Goal: Information Seeking & Learning: Learn about a topic

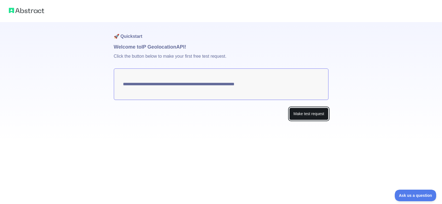
click at [299, 116] on button "Make test request" at bounding box center [308, 114] width 39 height 12
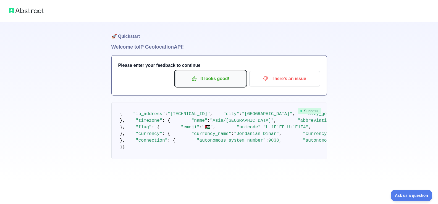
click at [209, 77] on p "It looks good!" at bounding box center [210, 78] width 62 height 9
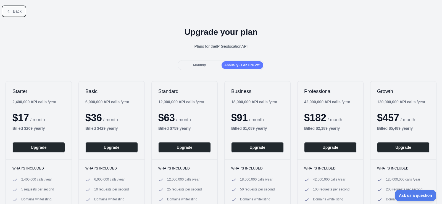
click at [10, 13] on icon at bounding box center [8, 11] width 4 height 4
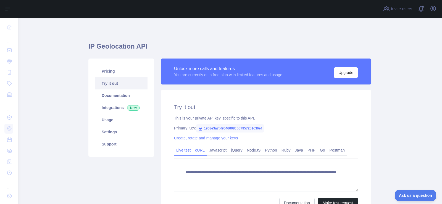
click at [197, 151] on link "cURL" at bounding box center [200, 150] width 14 height 9
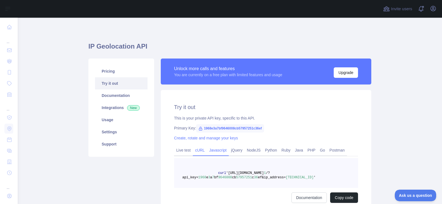
click at [214, 148] on link "Javascript" at bounding box center [218, 150] width 22 height 9
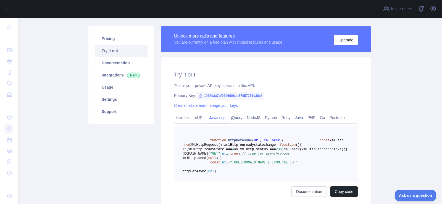
scroll to position [55, 0]
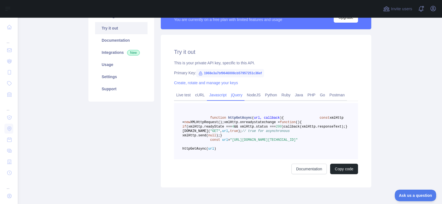
click at [235, 96] on link "jQuery" at bounding box center [237, 95] width 16 height 9
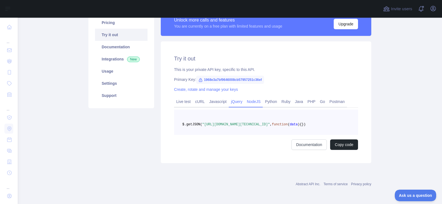
click at [247, 97] on link "NodeJS" at bounding box center [254, 101] width 18 height 9
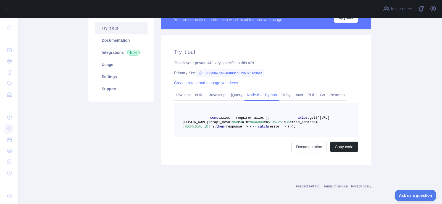
click at [265, 95] on link "Python" at bounding box center [271, 95] width 17 height 9
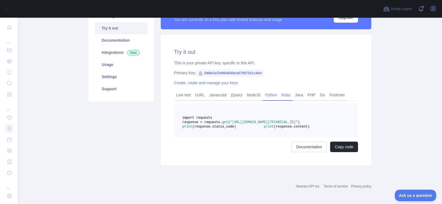
click at [279, 96] on link "Ruby" at bounding box center [286, 95] width 14 height 9
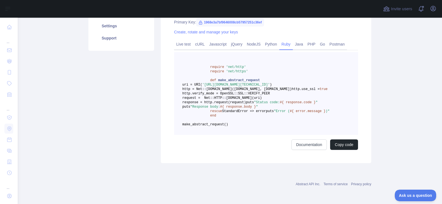
scroll to position [109, 0]
click at [293, 40] on link "Java" at bounding box center [299, 44] width 13 height 9
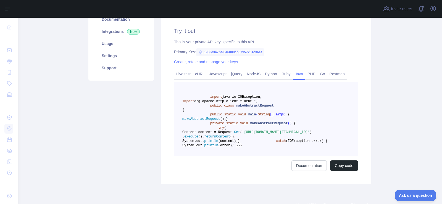
scroll to position [12, 0]
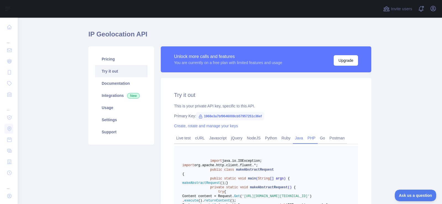
click at [309, 137] on link "PHP" at bounding box center [311, 138] width 12 height 9
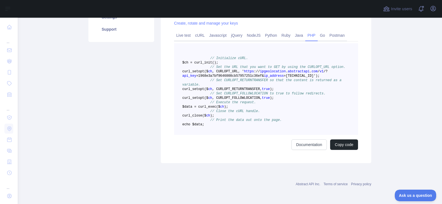
scroll to position [123, 0]
click at [320, 31] on link "Go" at bounding box center [323, 35] width 10 height 9
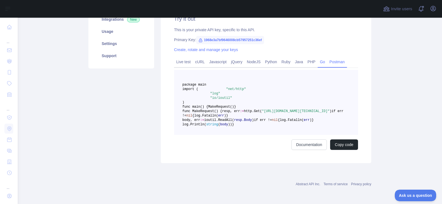
click at [329, 57] on link "Postman" at bounding box center [337, 61] width 20 height 9
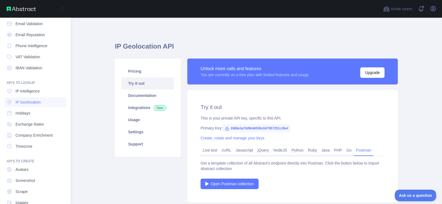
scroll to position [39, 0]
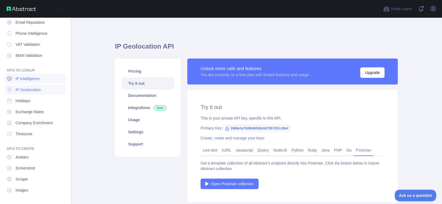
click at [31, 77] on span "IP Intelligence" at bounding box center [27, 79] width 24 height 6
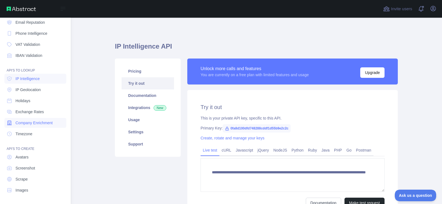
click at [24, 123] on span "Company Enrichment" at bounding box center [33, 123] width 37 height 6
click at [22, 132] on span "Timezone" at bounding box center [23, 134] width 17 height 6
click at [23, 191] on span "Images" at bounding box center [21, 191] width 13 height 6
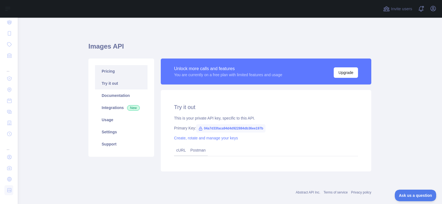
click at [114, 70] on link "Pricing" at bounding box center [121, 71] width 53 height 12
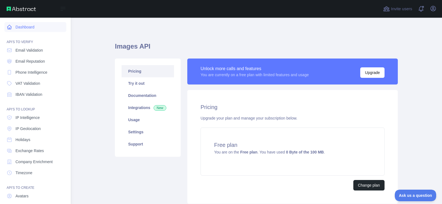
click at [27, 24] on link "Dashboard" at bounding box center [35, 27] width 62 height 10
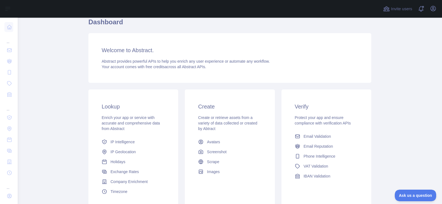
scroll to position [28, 0]
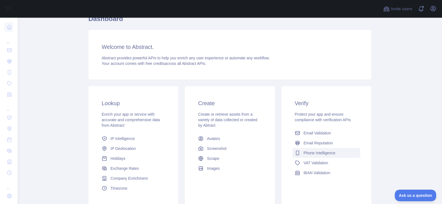
click at [314, 151] on span "Phone Intelligence" at bounding box center [320, 153] width 32 height 6
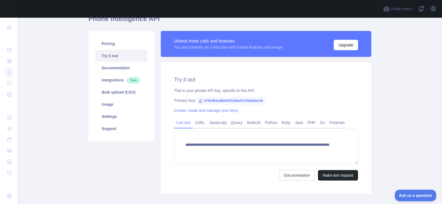
scroll to position [28, 0]
click at [323, 174] on button "Make test request" at bounding box center [338, 175] width 40 height 11
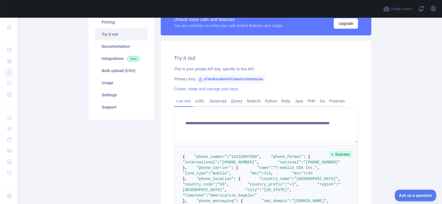
scroll to position [27, 0]
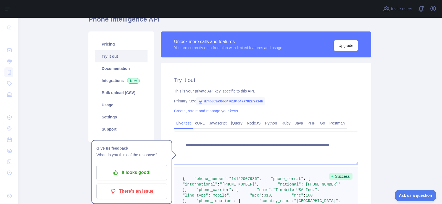
click at [287, 151] on textarea "**********" at bounding box center [266, 148] width 184 height 34
drag, startPoint x: 282, startPoint y: 151, endPoint x: 314, endPoint y: 150, distance: 31.8
click at [314, 150] on textarea "**********" at bounding box center [266, 148] width 184 height 34
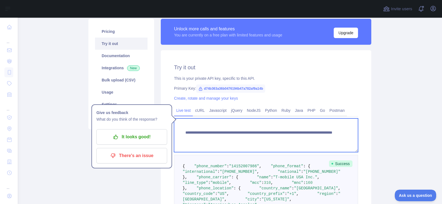
scroll to position [111, 0]
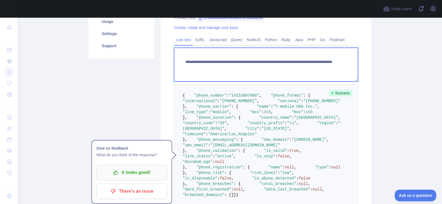
type textarea "**********"
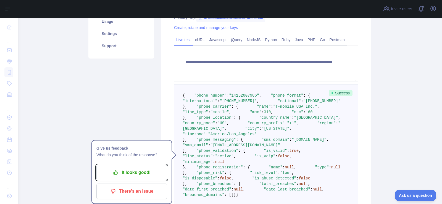
click at [156, 170] on p "It looks good!" at bounding box center [132, 172] width 62 height 9
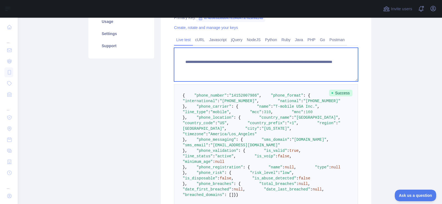
click at [326, 73] on textarea "**********" at bounding box center [266, 65] width 184 height 34
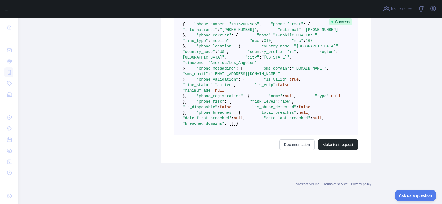
scroll to position [331, 0]
click at [323, 145] on button "Make test request" at bounding box center [338, 145] width 40 height 11
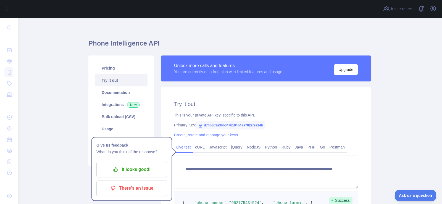
scroll to position [0, 0]
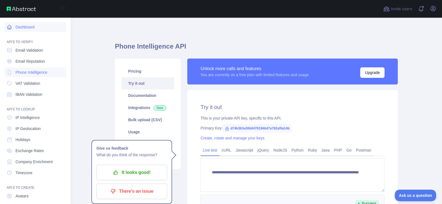
click at [20, 26] on link "Dashboard" at bounding box center [35, 27] width 62 height 10
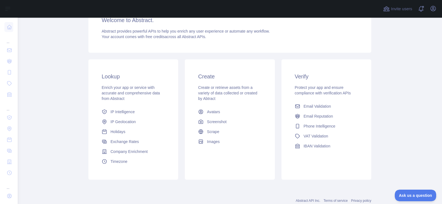
scroll to position [55, 0]
click at [216, 122] on span "Screenshot" at bounding box center [217, 121] width 20 height 6
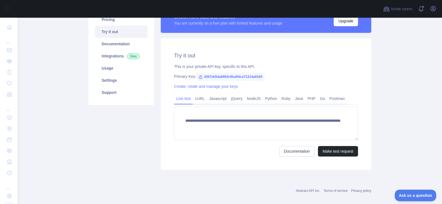
scroll to position [58, 0]
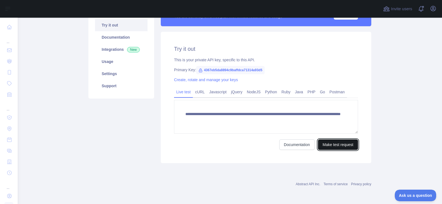
click at [334, 146] on button "Make test request" at bounding box center [338, 145] width 40 height 11
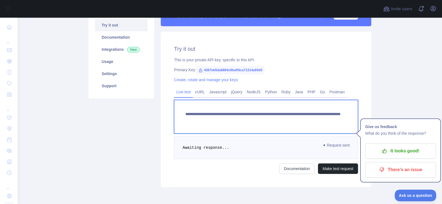
drag, startPoint x: 286, startPoint y: 120, endPoint x: 330, endPoint y: 119, distance: 43.9
click at [330, 119] on textarea "**********" at bounding box center [266, 117] width 184 height 34
